Goal: Task Accomplishment & Management: Complete application form

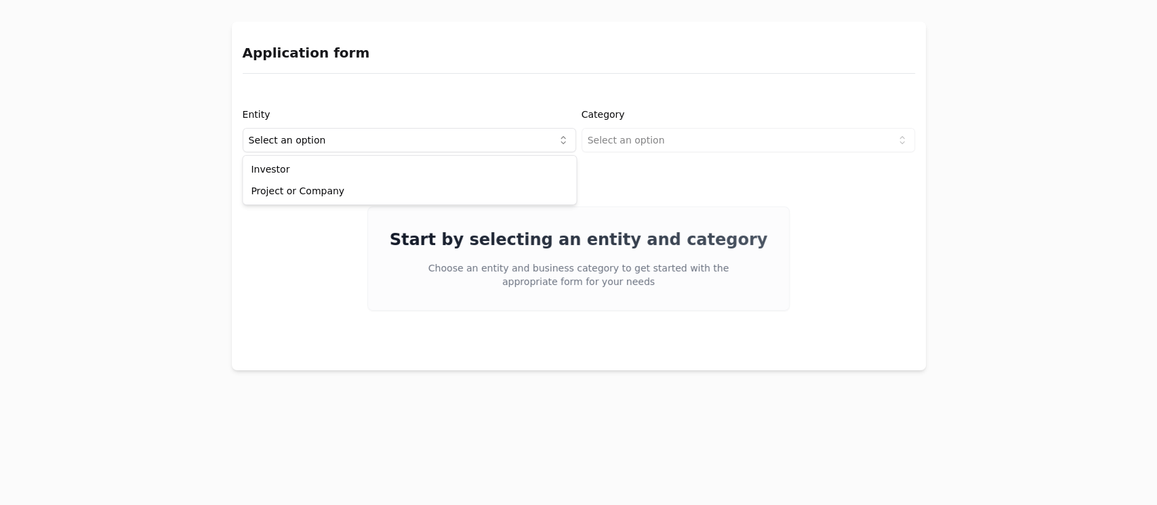
click at [544, 141] on html "Application form Entity Select an option Category Select an option Start by sel…" at bounding box center [578, 252] width 1157 height 505
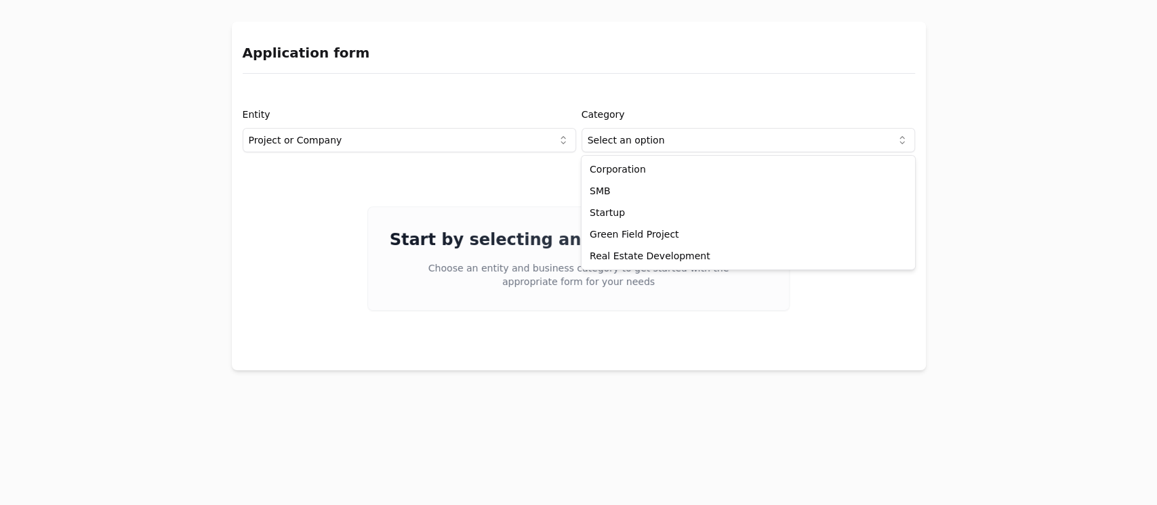
click at [894, 144] on html "Application form Entity Project or Company Category Select an option Start by s…" at bounding box center [578, 252] width 1157 height 505
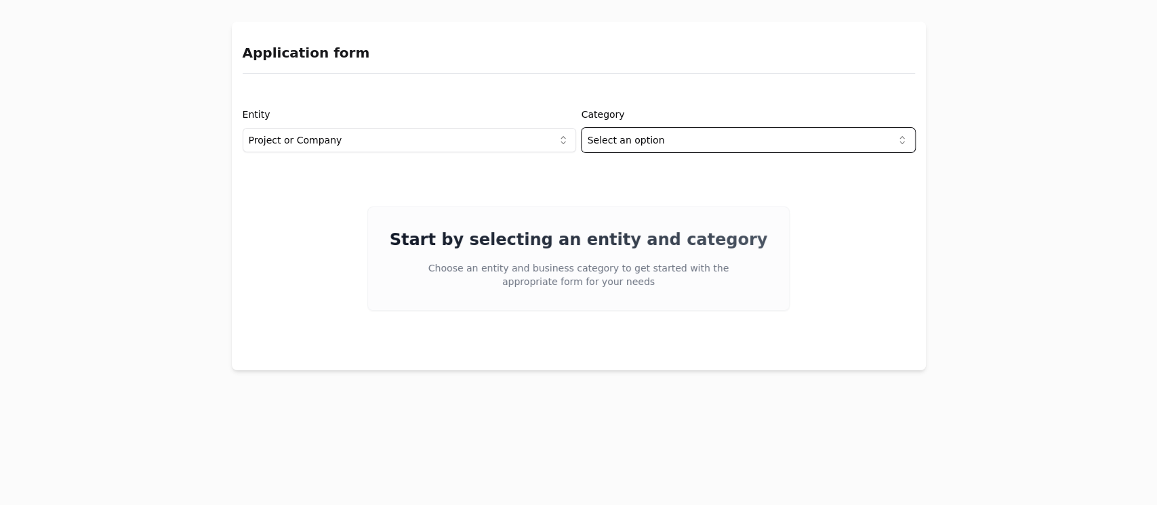
click at [834, 302] on html "Application form Entity Project or Company Category Select an option Start by s…" at bounding box center [578, 252] width 1157 height 505
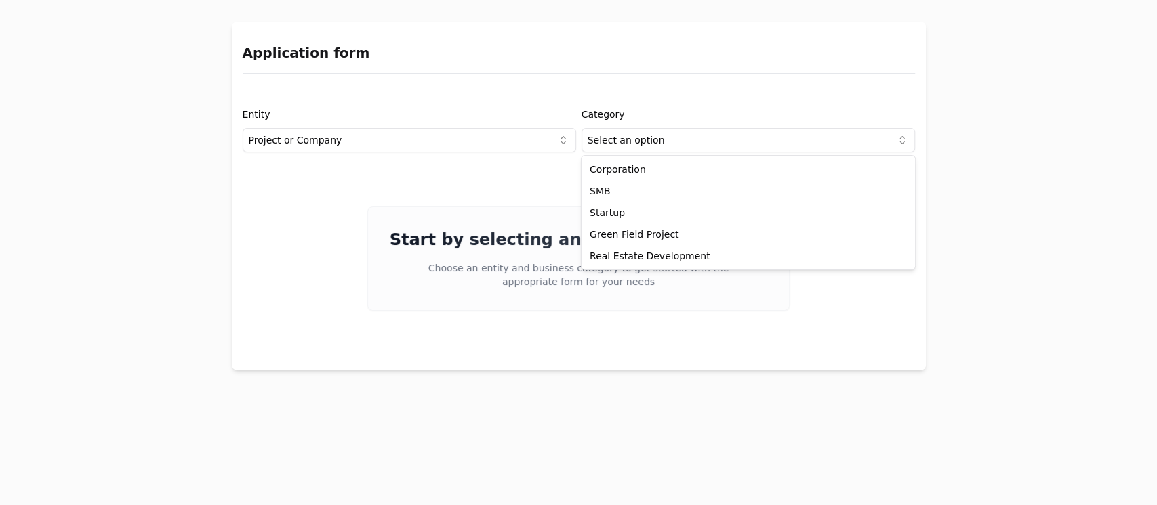
click at [853, 136] on html "Application form Entity Project or Company Category Select an option Start by s…" at bounding box center [578, 252] width 1157 height 505
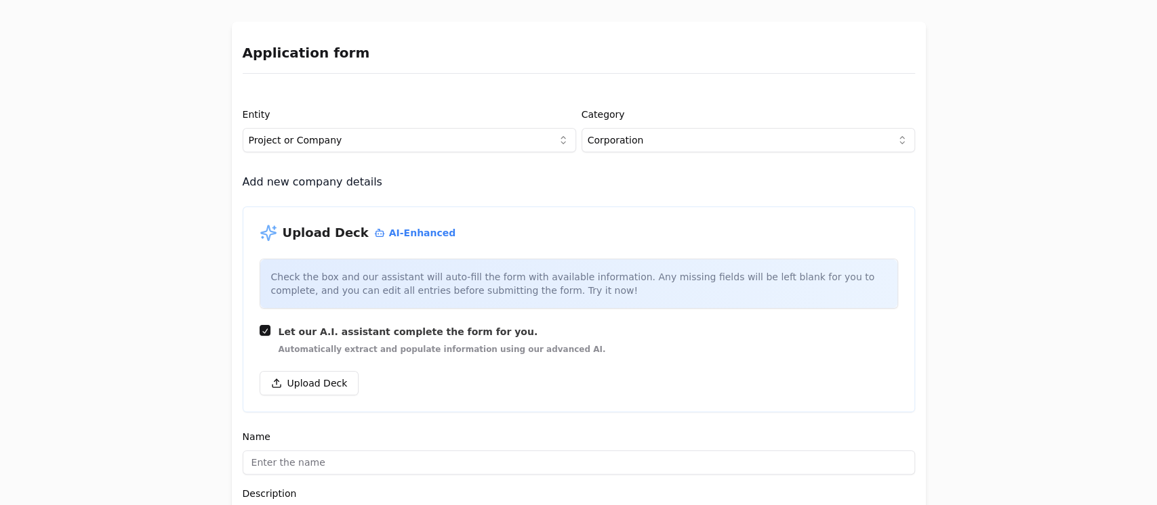
click at [871, 138] on html "Application form Entity Project or Company Category Corporation Add new company…" at bounding box center [578, 252] width 1157 height 505
click at [878, 141] on html "Application form Entity Project or Company Category SMB Add new company details…" at bounding box center [578, 252] width 1157 height 505
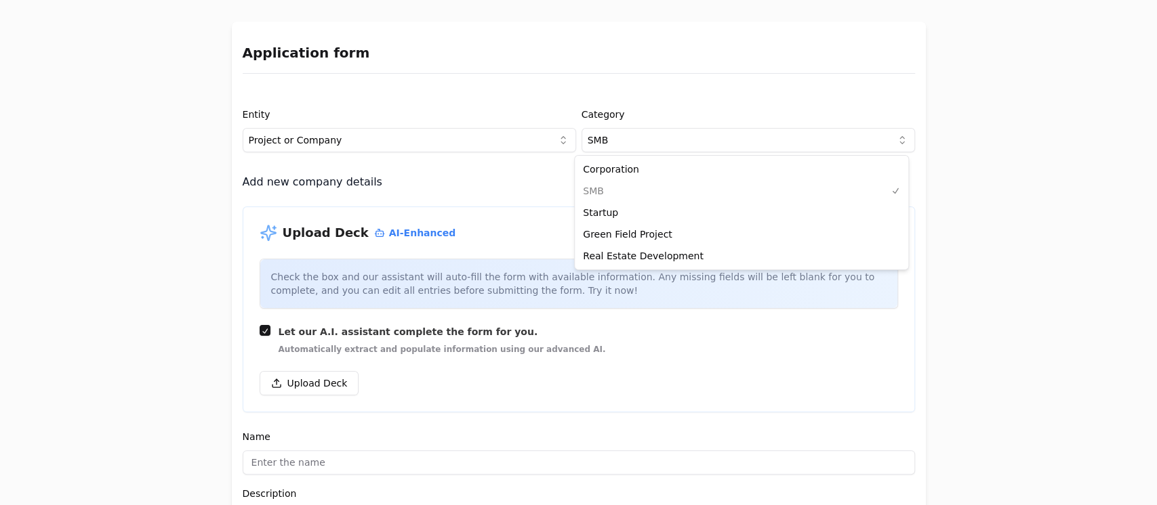
click at [640, 188] on div "Corporation SMB Startup Green Field Project Real Estate Development" at bounding box center [741, 213] width 333 height 114
click at [590, 196] on div "Corporation SMB Startup Green Field Project Real Estate Development" at bounding box center [741, 213] width 333 height 114
click at [592, 193] on div "Corporation SMB Startup Green Field Project Real Estate Development" at bounding box center [741, 213] width 333 height 114
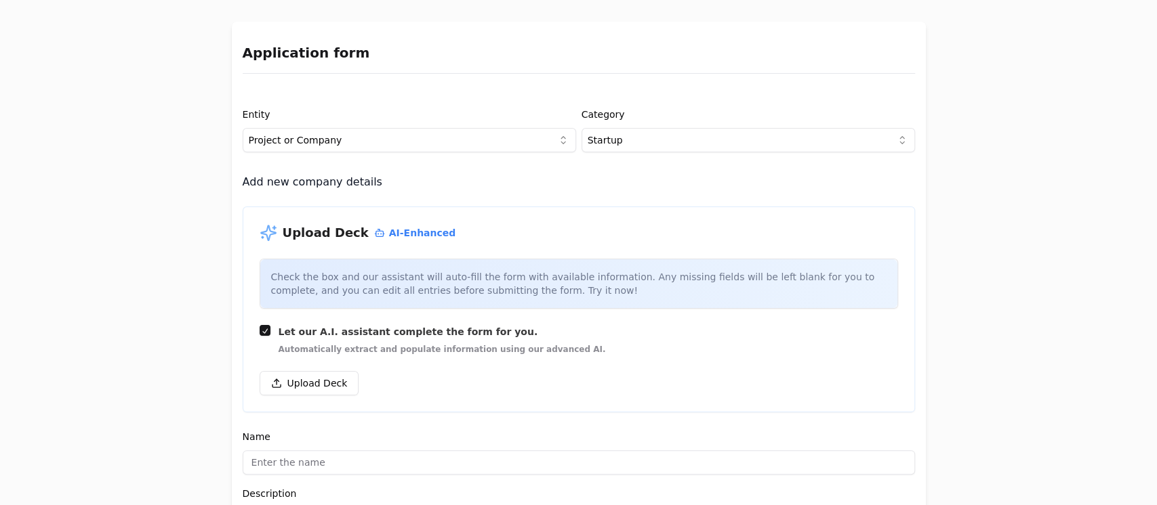
click at [889, 138] on html "Application form Entity Project or Company Category Startup Add new company det…" at bounding box center [578, 252] width 1157 height 505
click at [880, 139] on html "Application form Entity Project or Company Category Corporation Add new company…" at bounding box center [578, 252] width 1157 height 505
